Goal: Task Accomplishment & Management: Complete application form

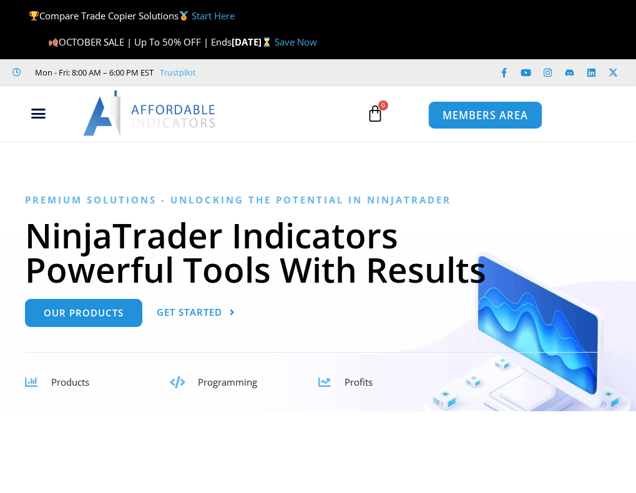
click at [491, 113] on span "MEMBERS AREA" at bounding box center [486, 115] width 86 height 11
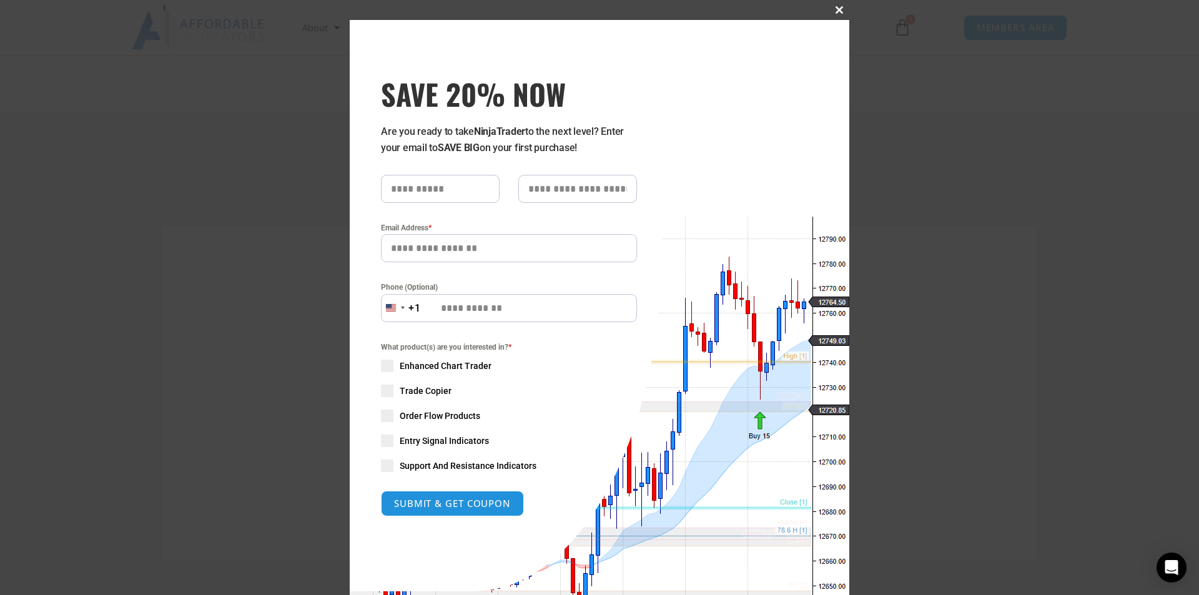
click at [636, 8] on span "SAVE 20% NOW popup" at bounding box center [839, 9] width 20 height 7
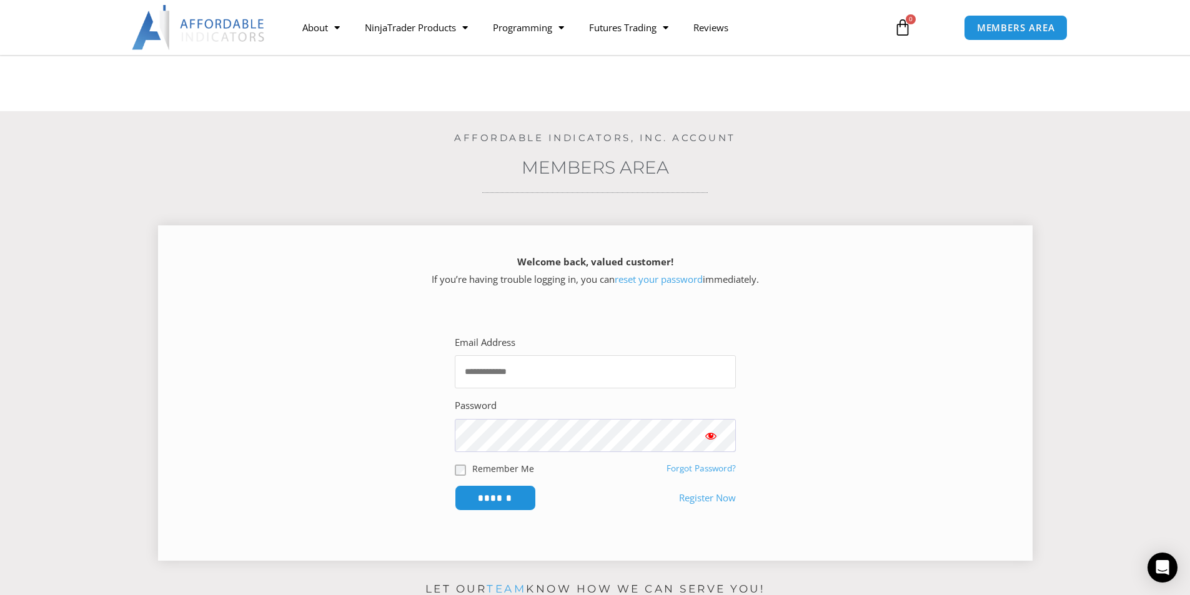
click at [520, 368] on input "Email Address" at bounding box center [595, 371] width 281 height 33
type input "**********"
